Goal: Obtain resource: Obtain resource

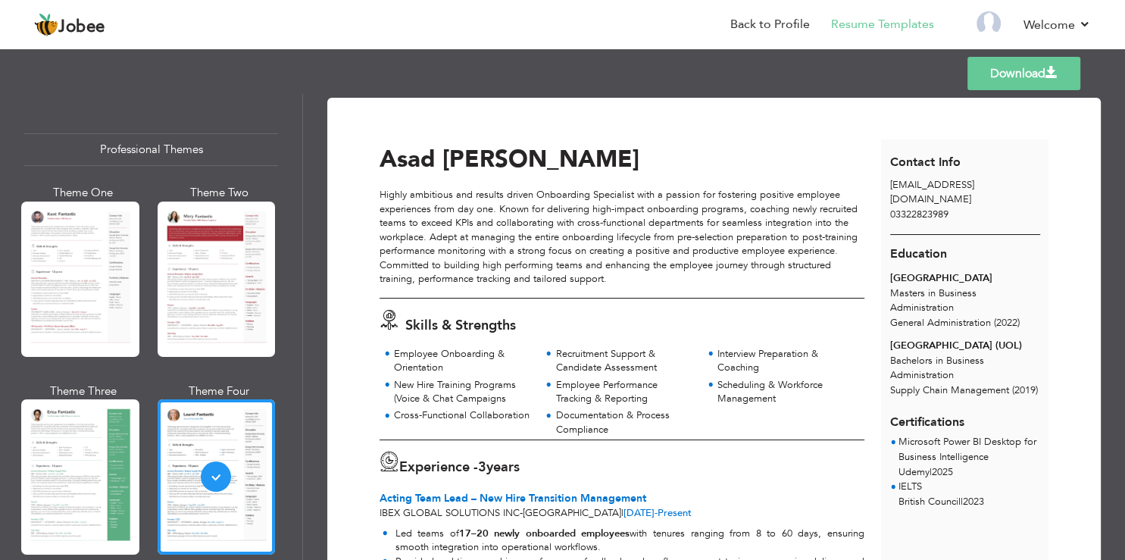
scroll to position [273, 0]
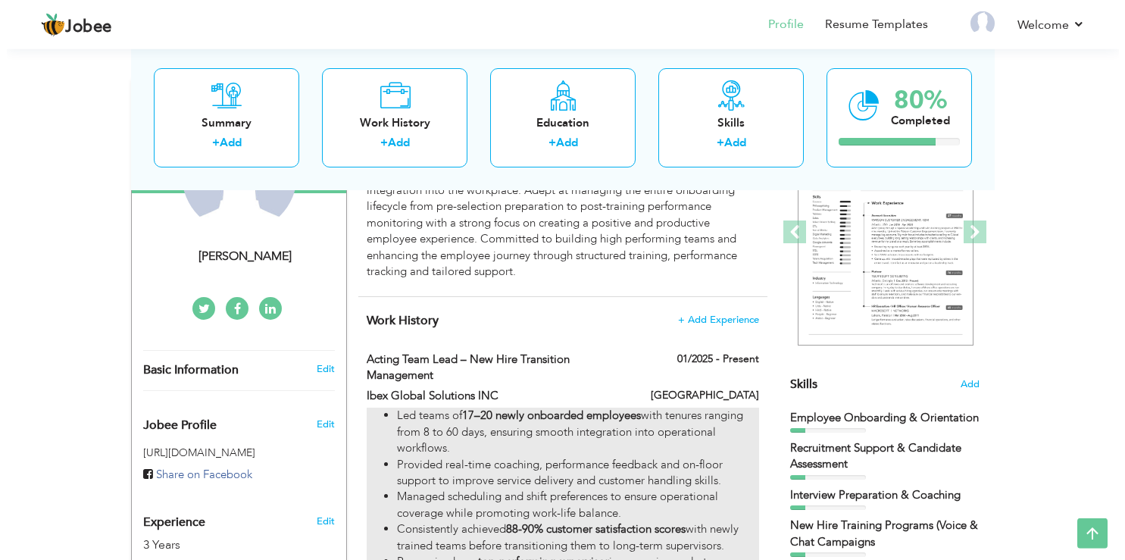
scroll to position [239, 0]
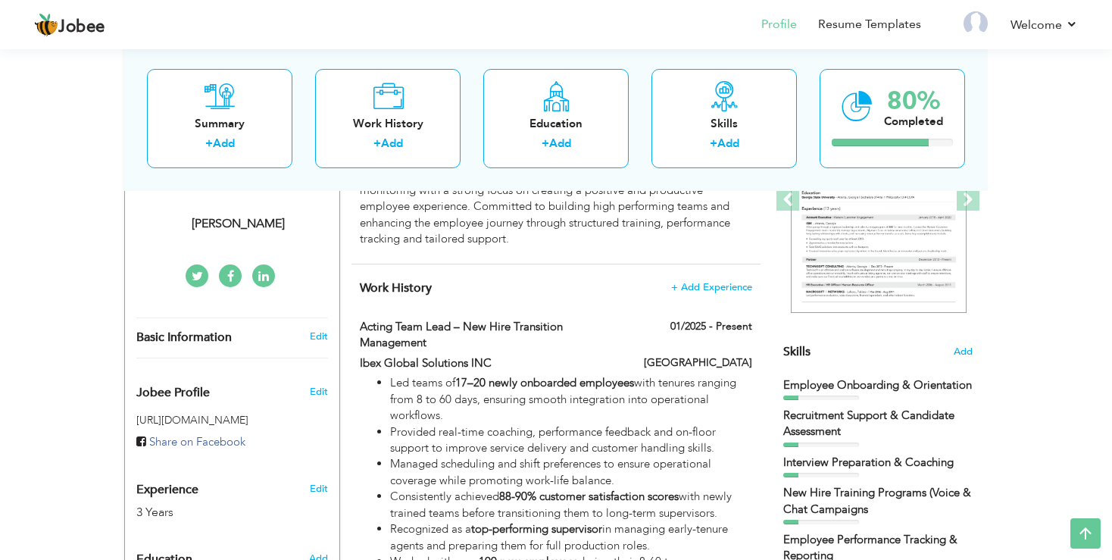
click at [333, 492] on div "Edit" at bounding box center [322, 485] width 36 height 36
type input "Asad"
type input "[PERSON_NAME]"
type input "03322823989"
select select "number:5"
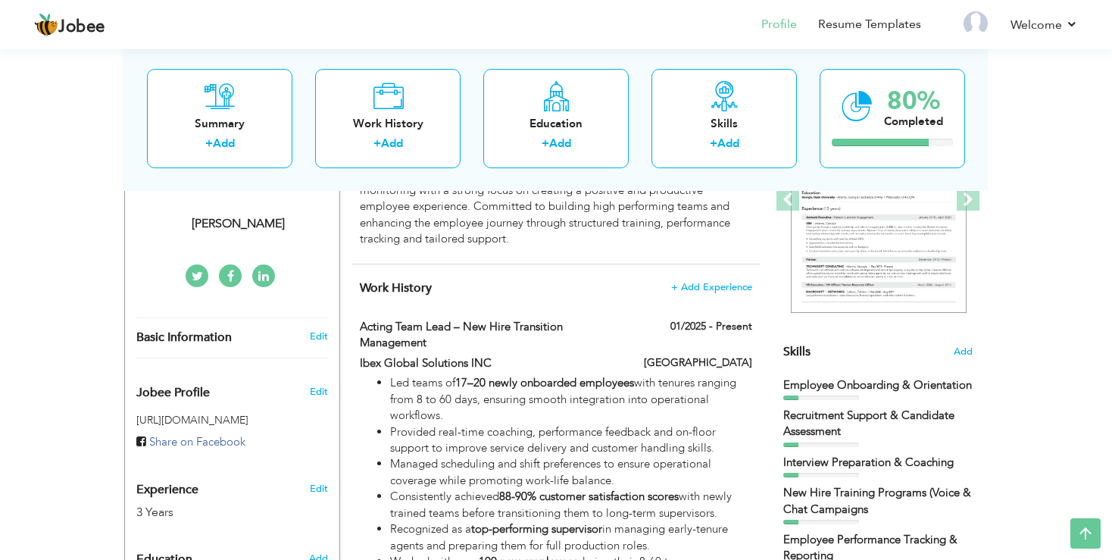
type input "[URL][DOMAIN_NAME][PERSON_NAME]"
select select
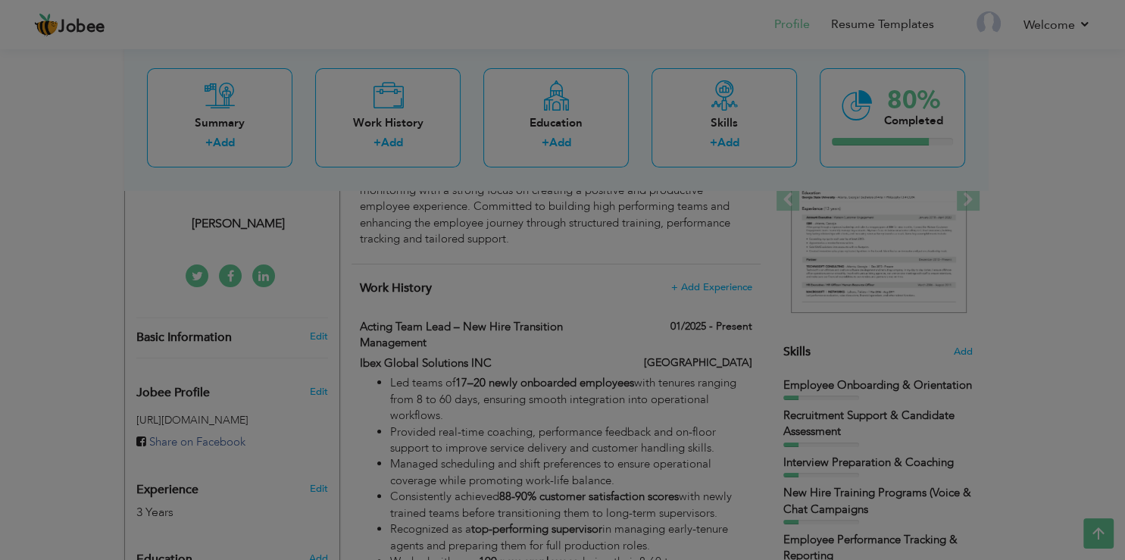
scroll to position [0, 45]
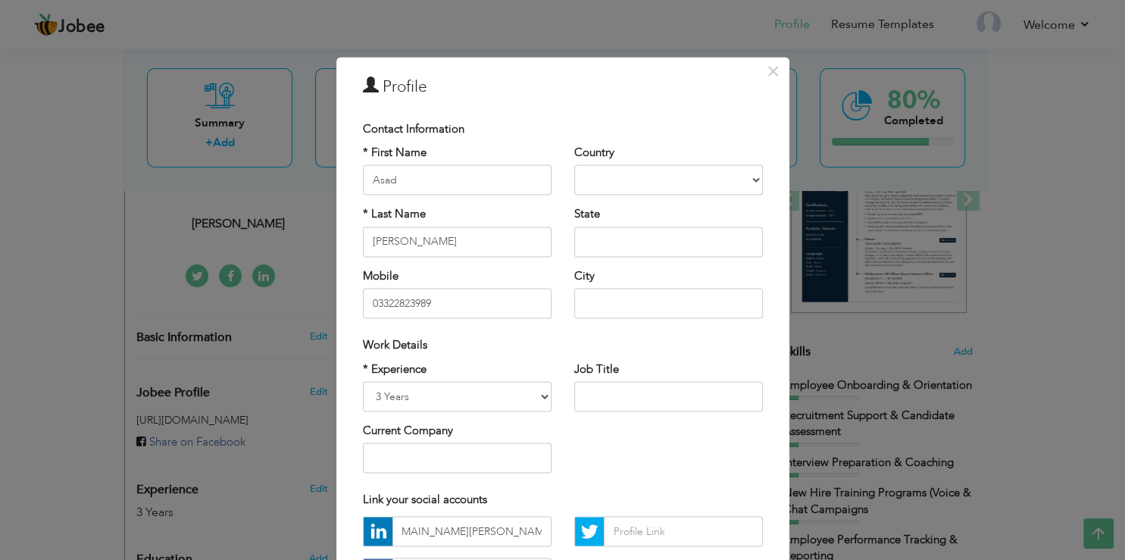
click at [763, 478] on div "* Experience Entry Level Less than 1 Year 1 Year 2 Years 3 Years 4 Years 5 Year…" at bounding box center [562, 422] width 423 height 123
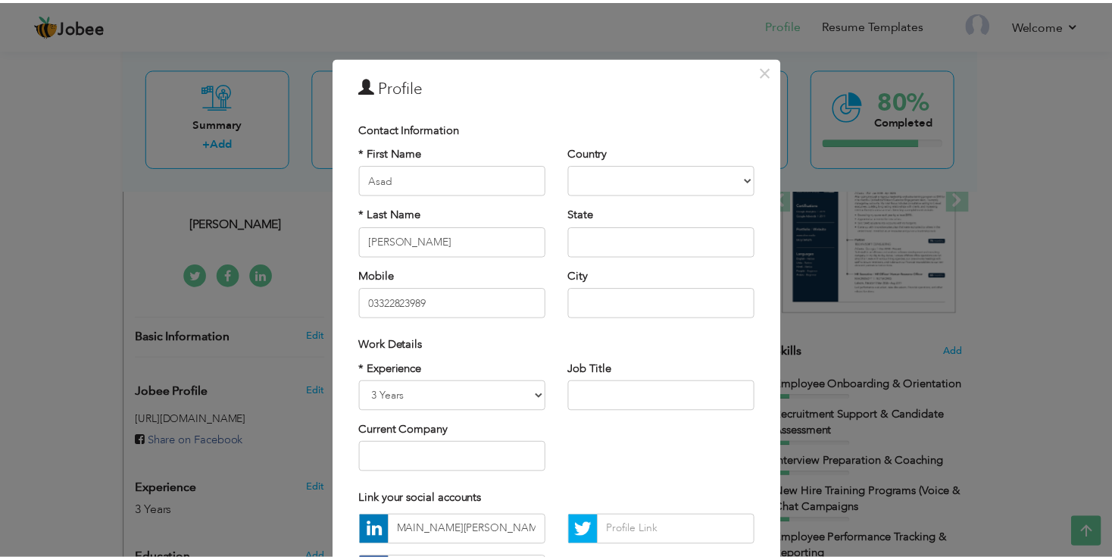
scroll to position [130, 0]
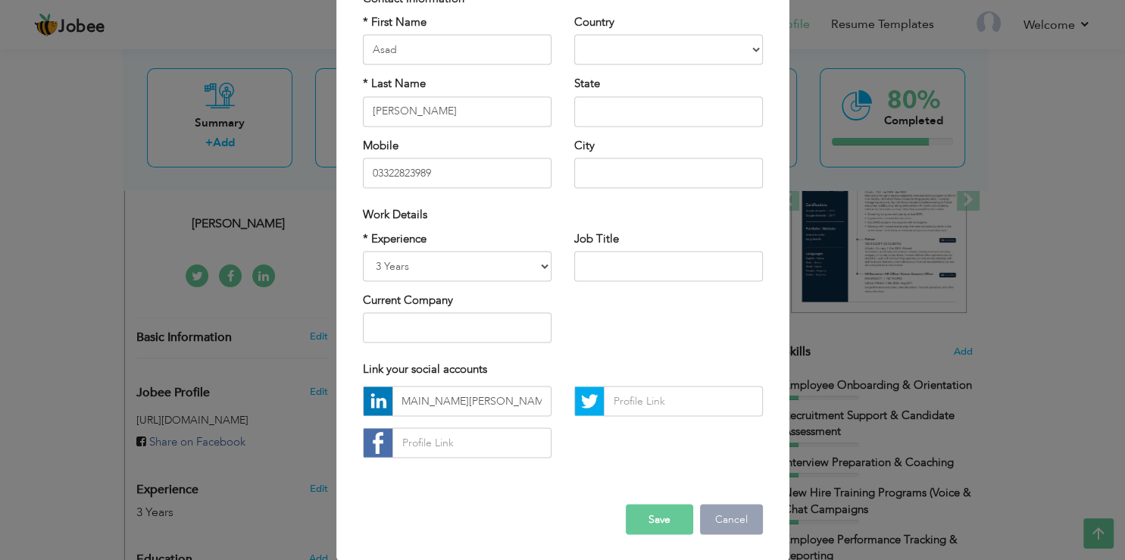
click at [717, 519] on button "Cancel" at bounding box center [731, 519] width 63 height 30
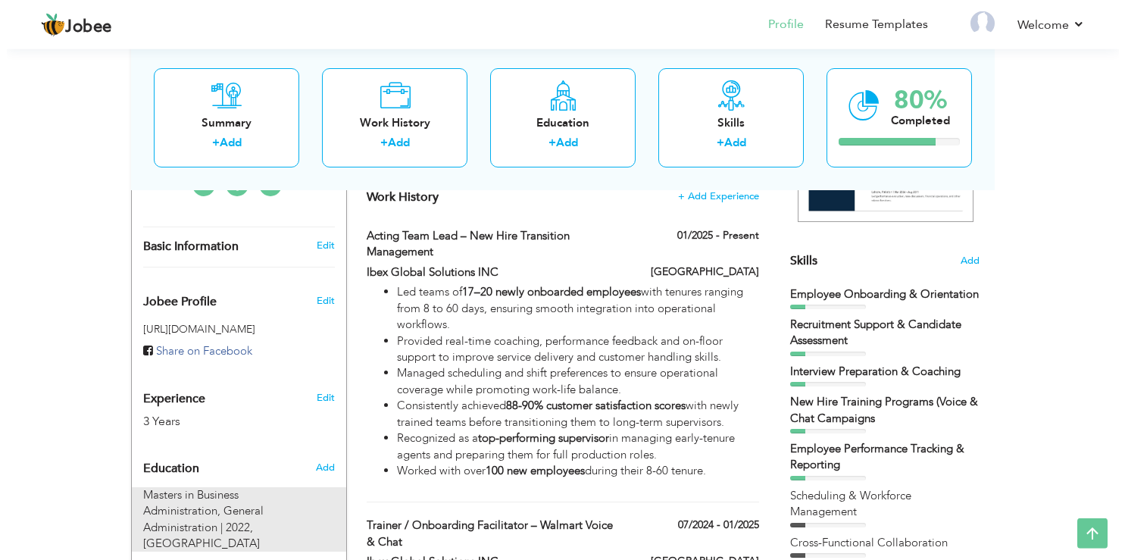
scroll to position [479, 0]
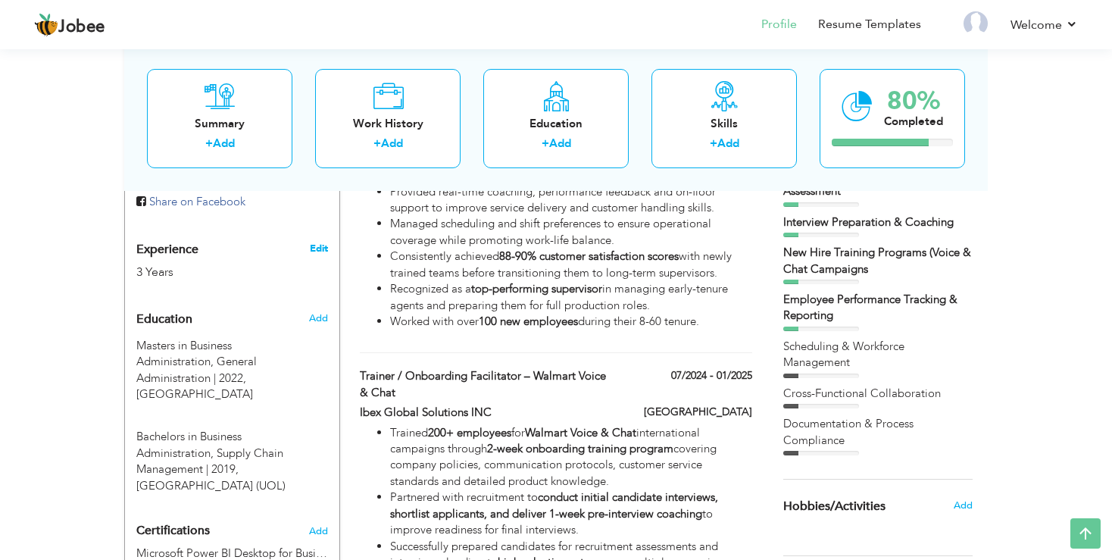
click at [323, 250] on link "Edit" at bounding box center [319, 249] width 18 height 14
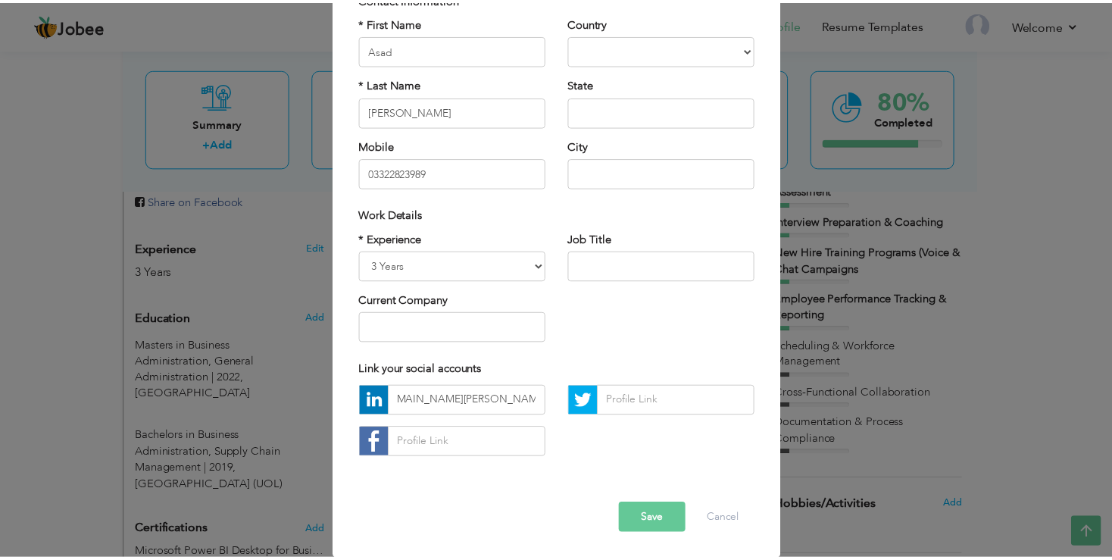
scroll to position [0, 45]
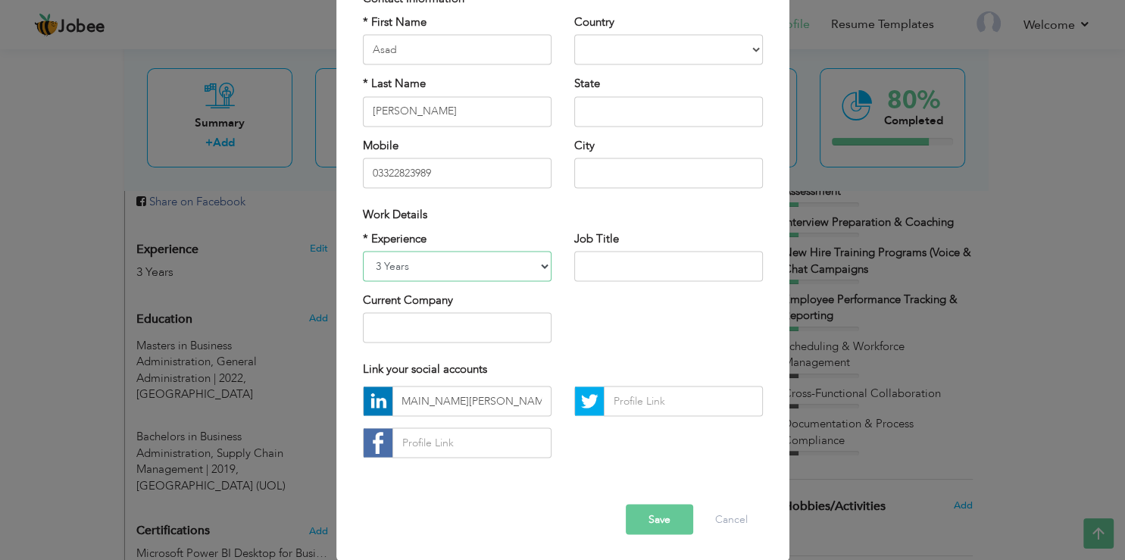
click at [363, 251] on select "Entry Level Less than 1 Year 1 Year 2 Years 3 Years 4 Years 5 Years 6 Years 7 Y…" at bounding box center [457, 266] width 189 height 30
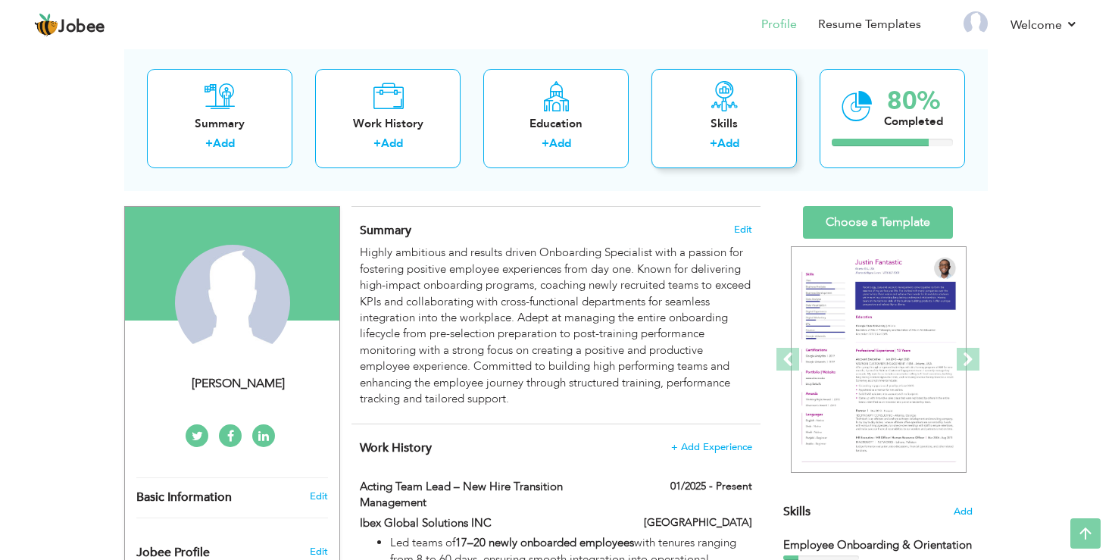
scroll to position [0, 0]
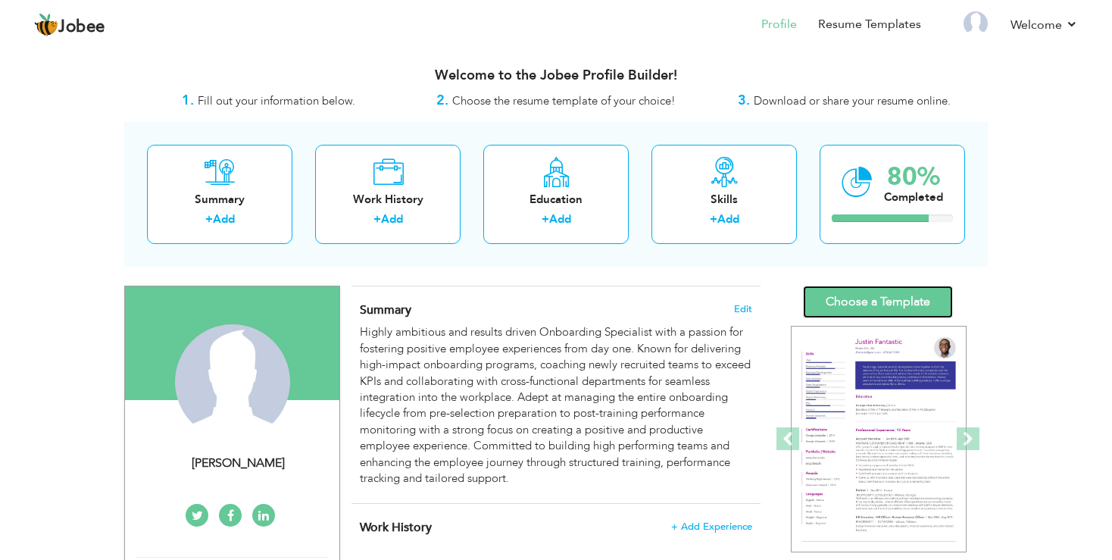
click at [866, 300] on link "Choose a Template" at bounding box center [878, 302] width 150 height 33
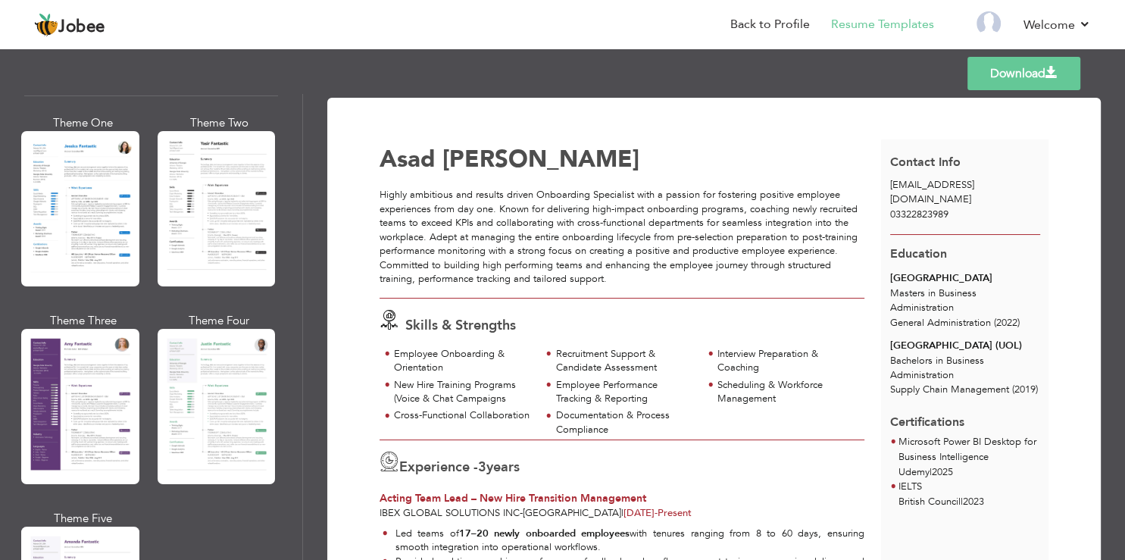
scroll to position [1182, 0]
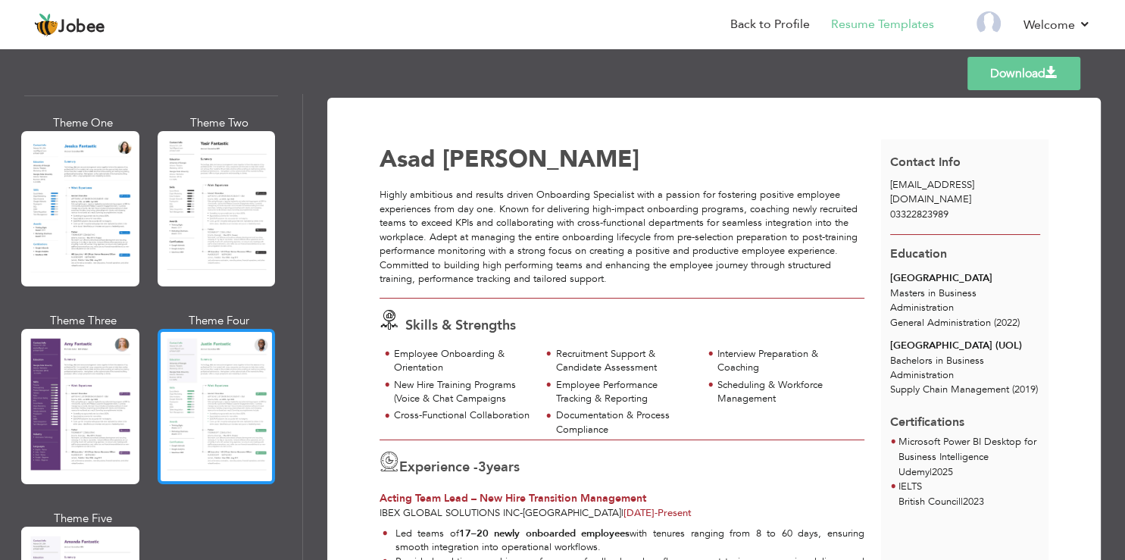
click at [188, 380] on div at bounding box center [217, 406] width 118 height 155
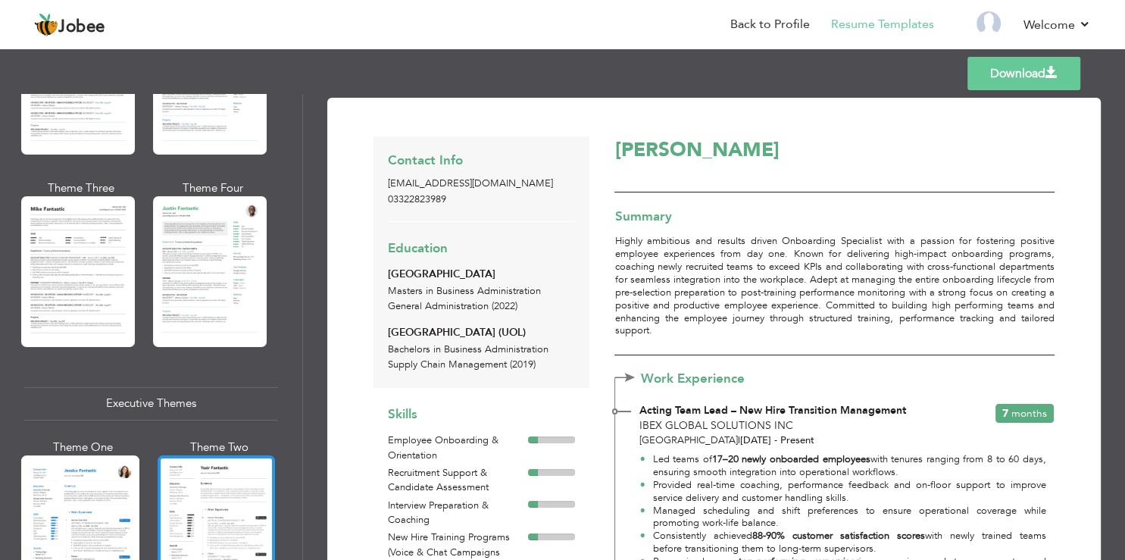
scroll to position [818, 0]
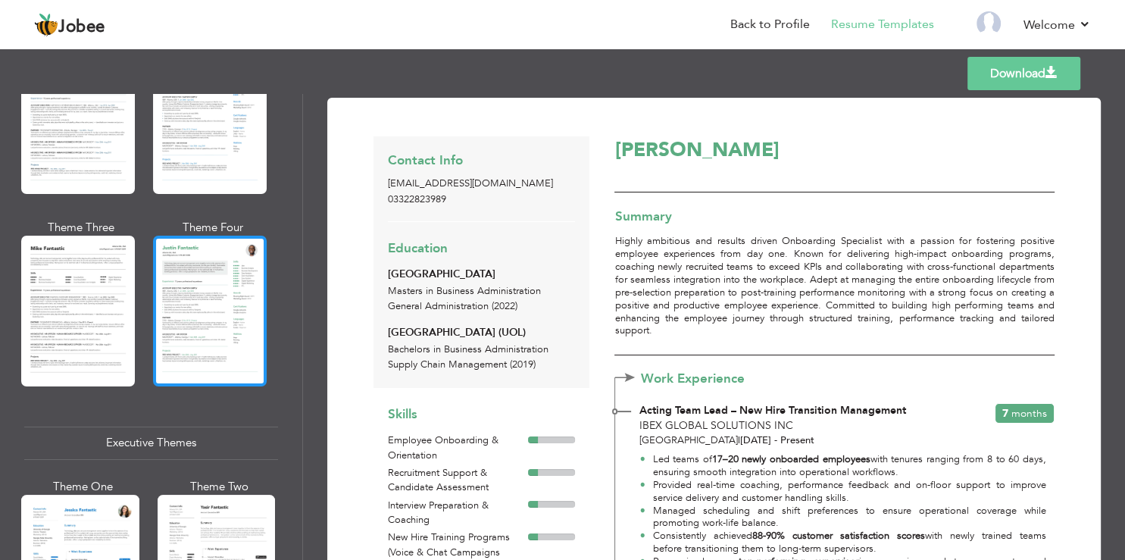
click at [234, 316] on div at bounding box center [210, 311] width 114 height 150
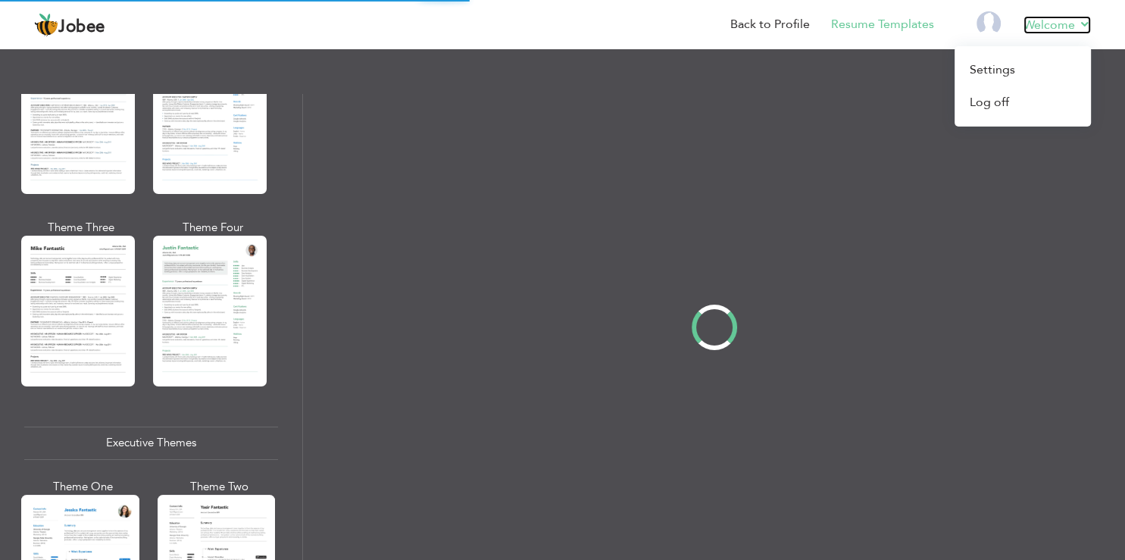
click at [1050, 23] on link "Welcome" at bounding box center [1056, 25] width 67 height 18
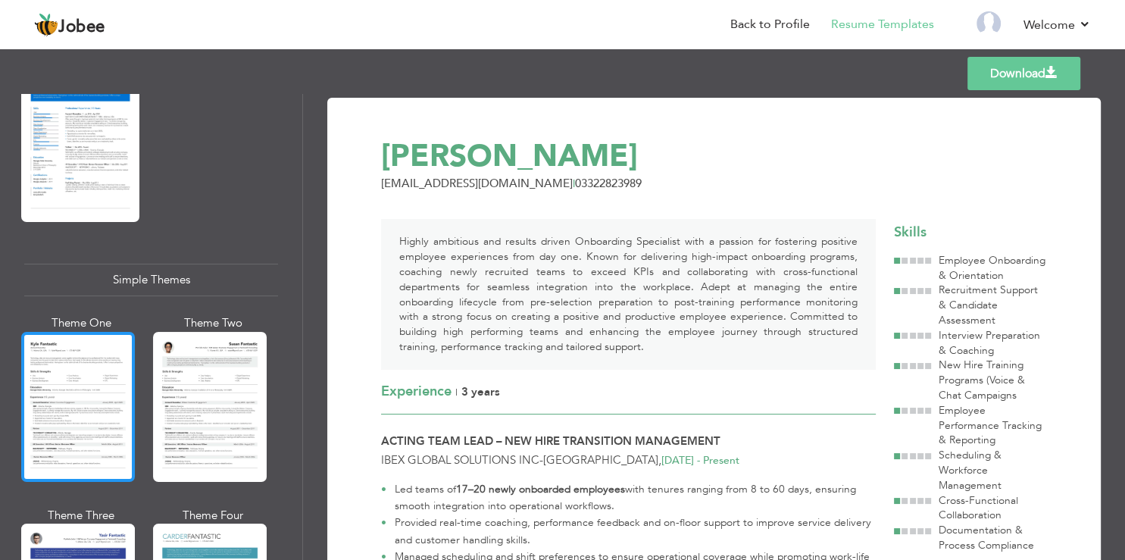
scroll to position [2551, 0]
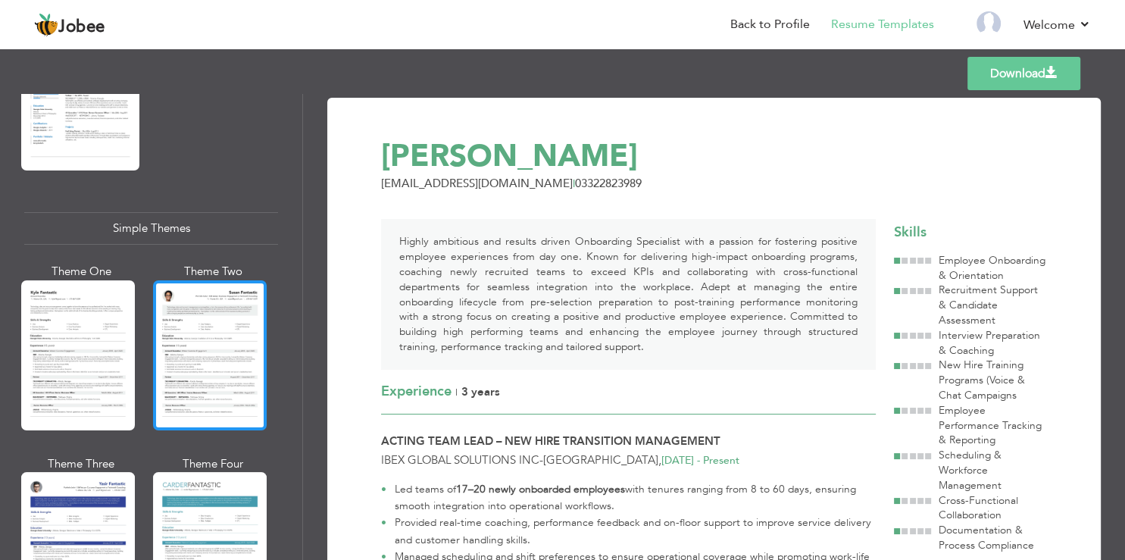
click at [226, 280] on div at bounding box center [210, 355] width 114 height 150
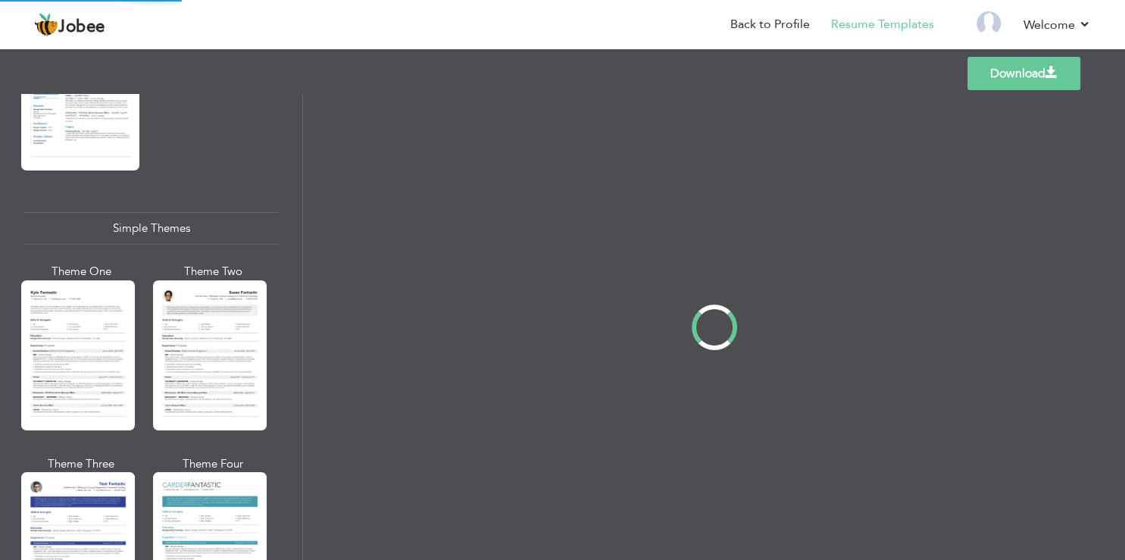
click at [89, 276] on div "Professional Themes Theme One Theme Two Theme Three Theme Four" at bounding box center [562, 327] width 1125 height 466
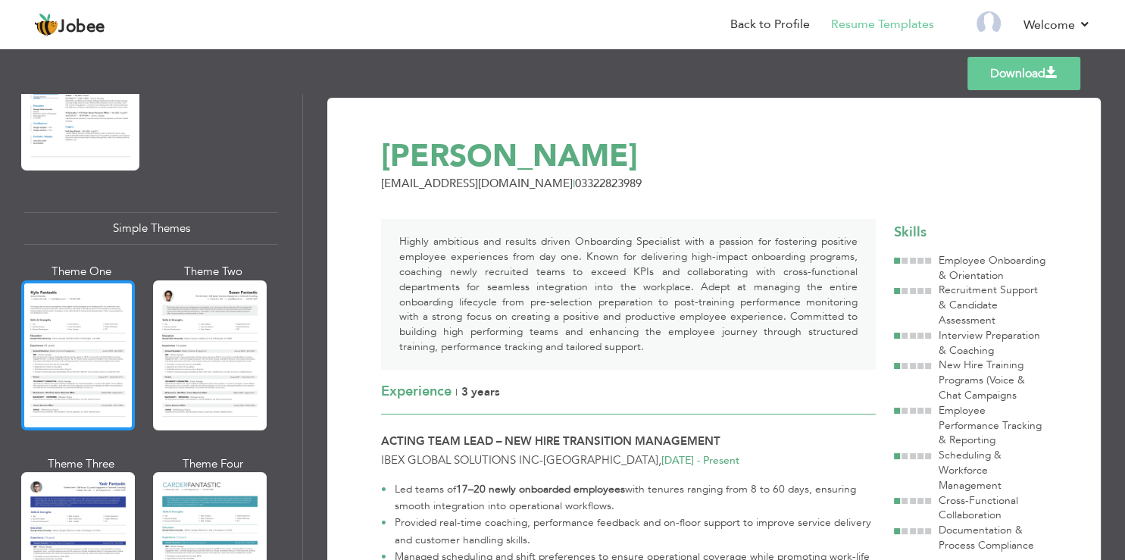
click at [94, 301] on div at bounding box center [78, 355] width 114 height 150
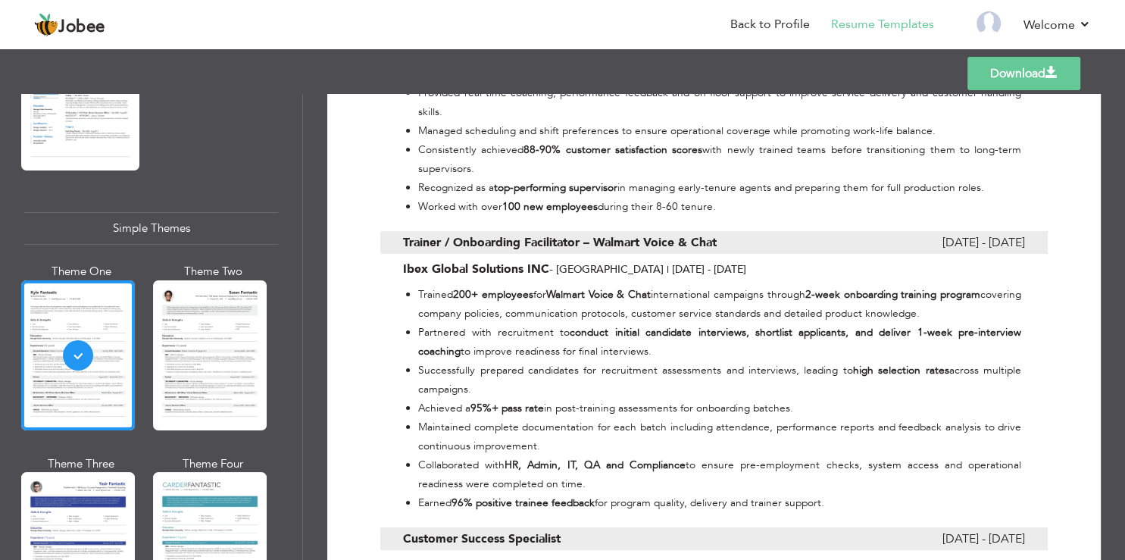
scroll to position [818, 0]
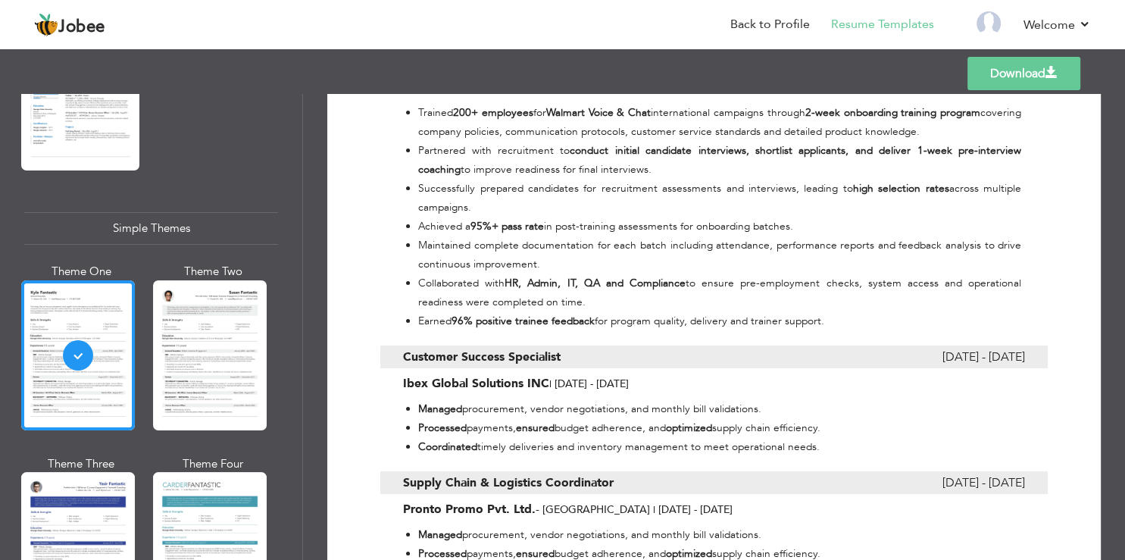
click at [1013, 71] on link "Download" at bounding box center [1023, 73] width 113 height 33
